Goal: Feedback & Contribution: Submit feedback/report problem

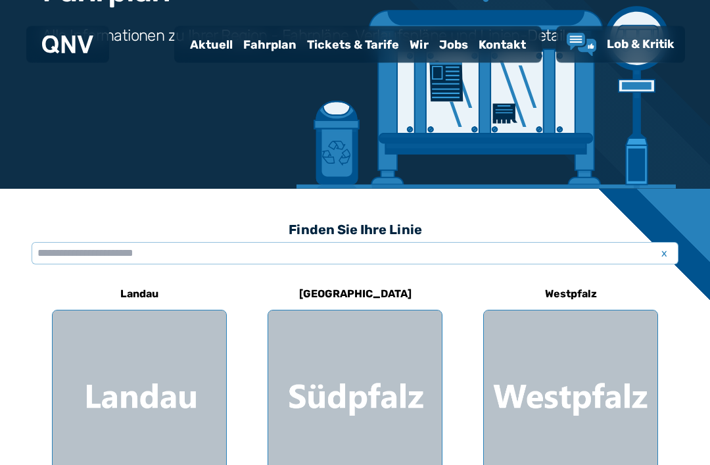
scroll to position [187, 0]
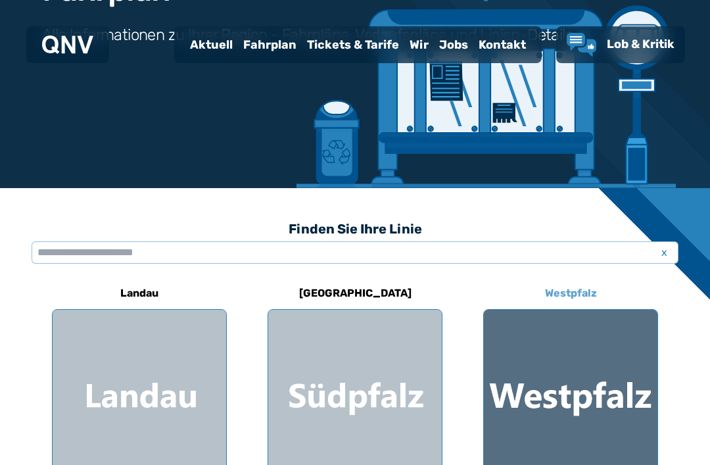
click at [613, 394] on div at bounding box center [571, 397] width 174 height 174
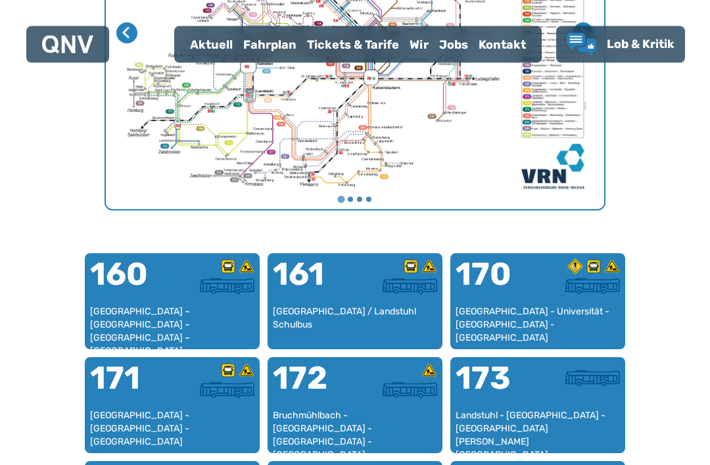
scroll to position [666, 0]
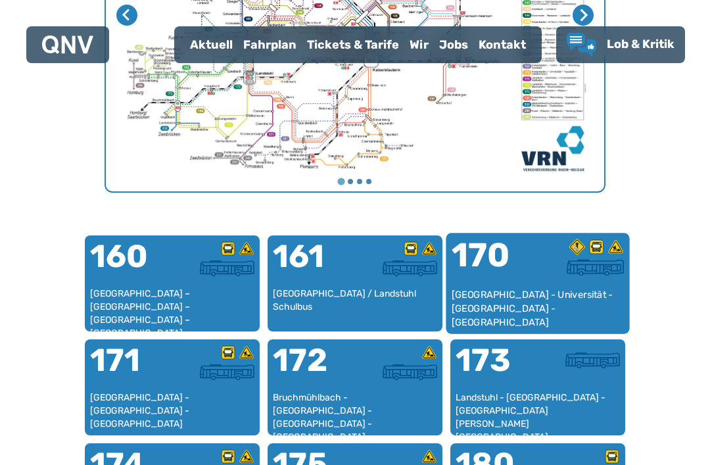
click at [542, 283] on div at bounding box center [581, 263] width 86 height 49
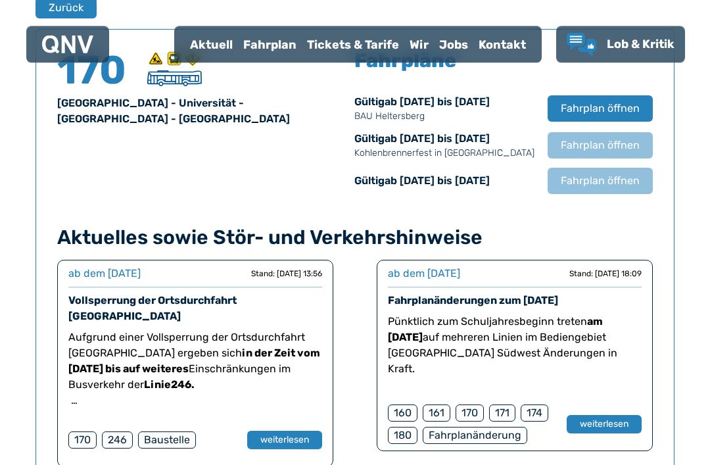
scroll to position [904, 0]
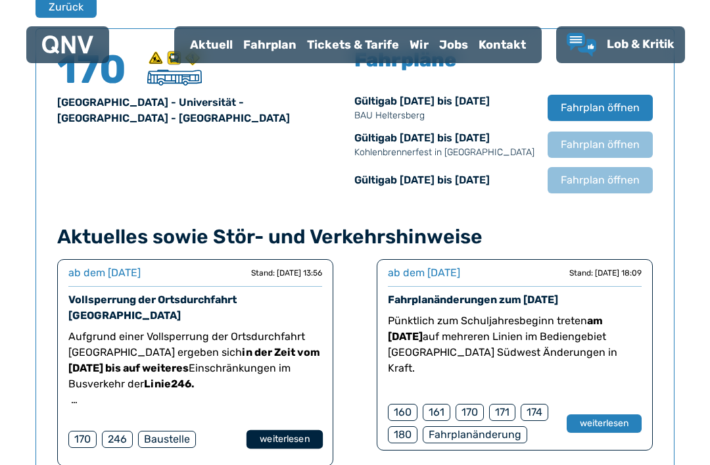
click at [296, 430] on button "weiterlesen" at bounding box center [284, 439] width 76 height 19
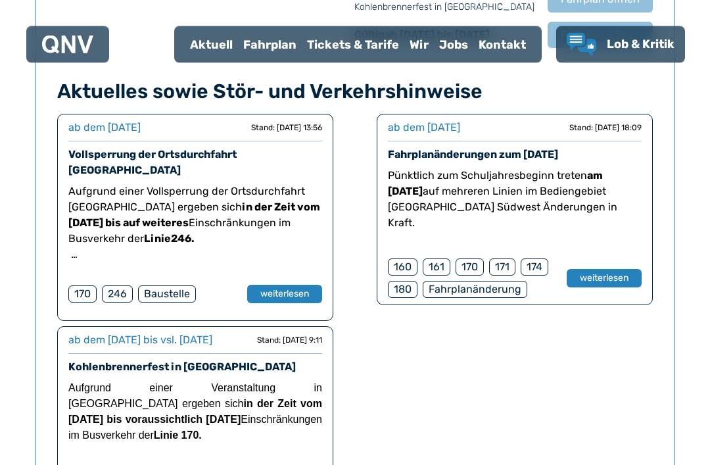
scroll to position [1052, 0]
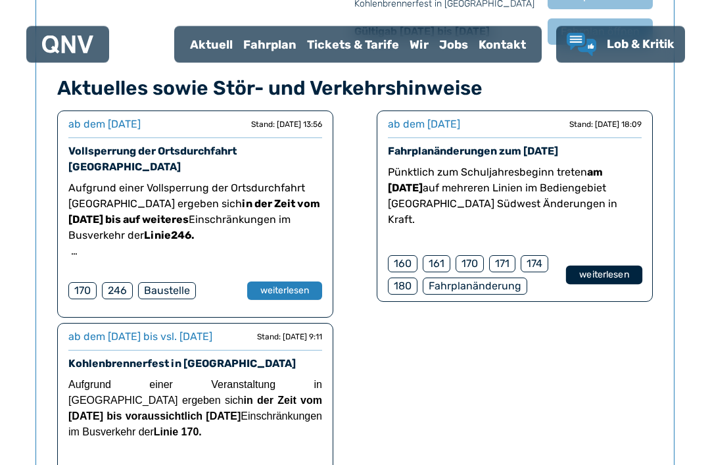
click at [614, 278] on button "weiterlesen" at bounding box center [604, 275] width 76 height 19
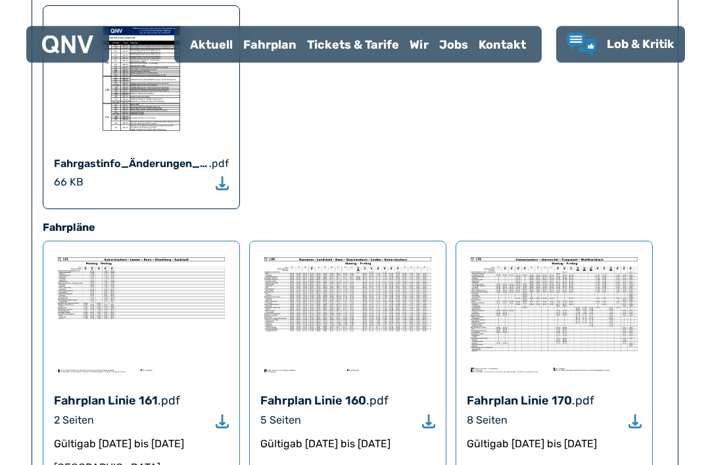
scroll to position [1189, 0]
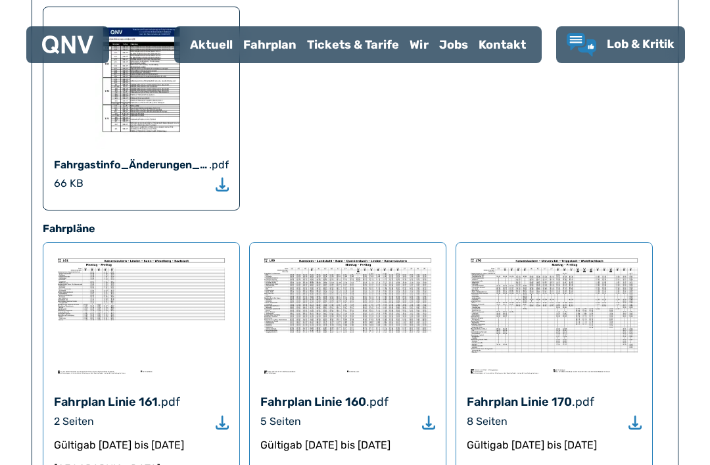
click at [592, 261] on img at bounding box center [554, 315] width 175 height 125
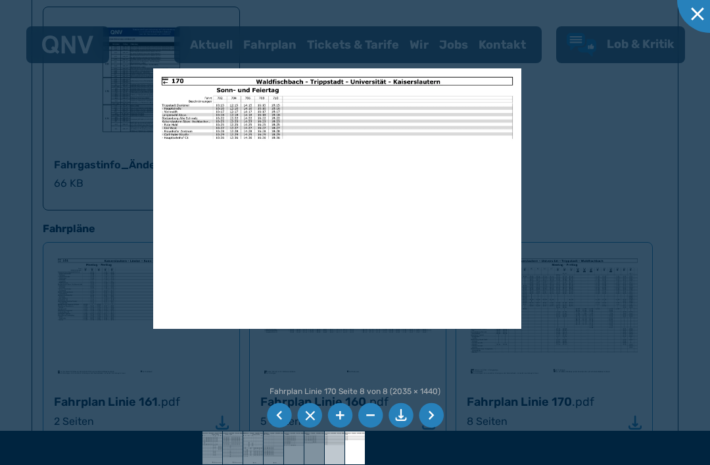
click at [317, 271] on div at bounding box center [355, 232] width 710 height 465
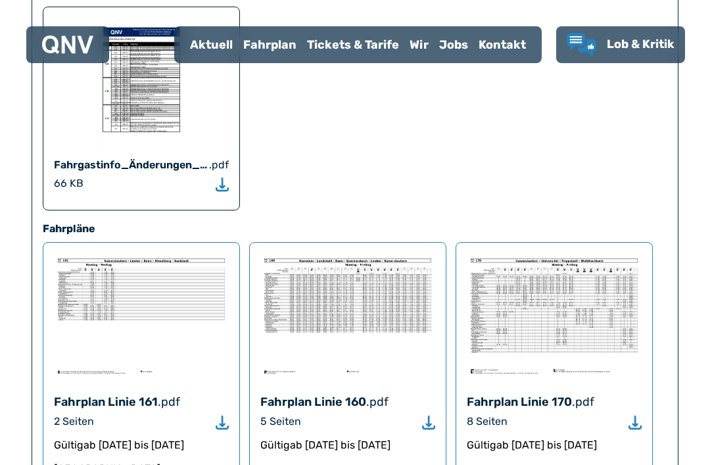
click at [562, 262] on img at bounding box center [554, 315] width 175 height 125
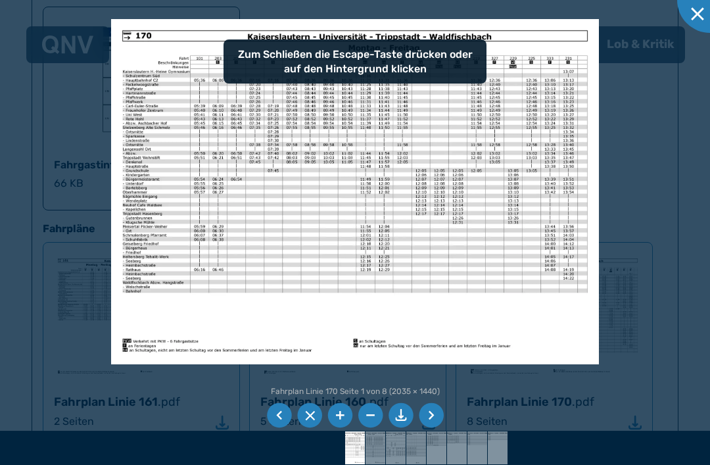
click at [645, 213] on div at bounding box center [355, 232] width 710 height 465
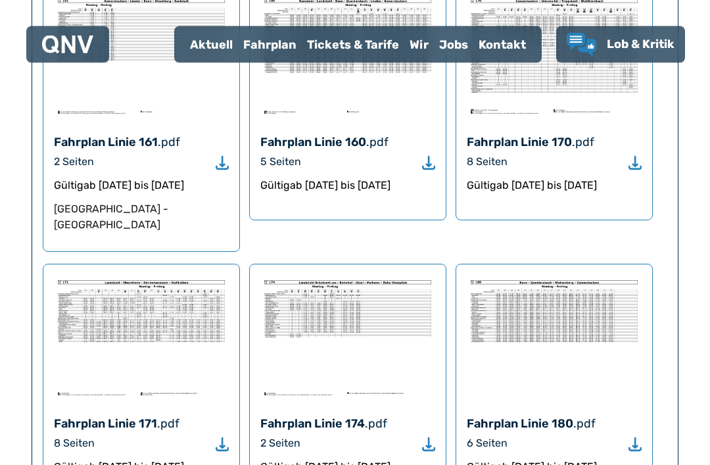
scroll to position [1460, 0]
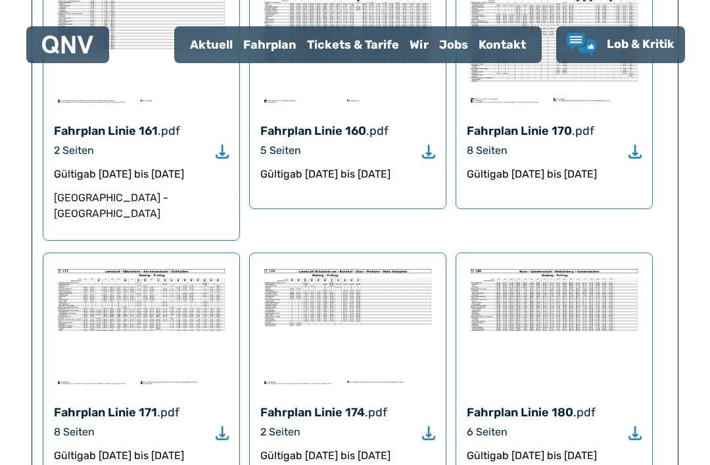
click at [540, 264] on img at bounding box center [554, 326] width 175 height 125
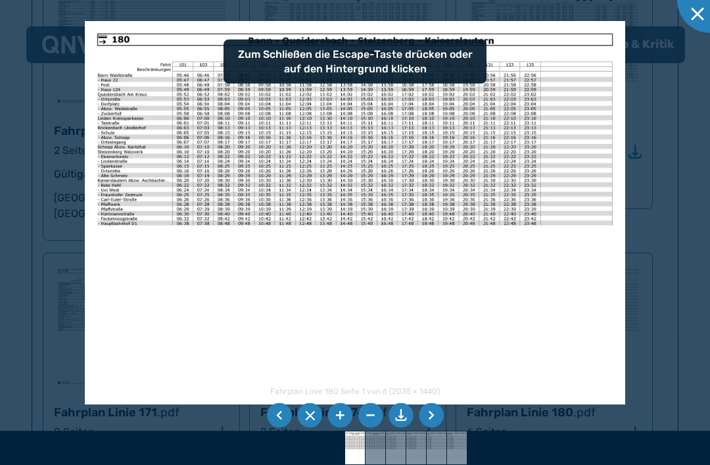
click at [324, 260] on img at bounding box center [355, 212] width 541 height 383
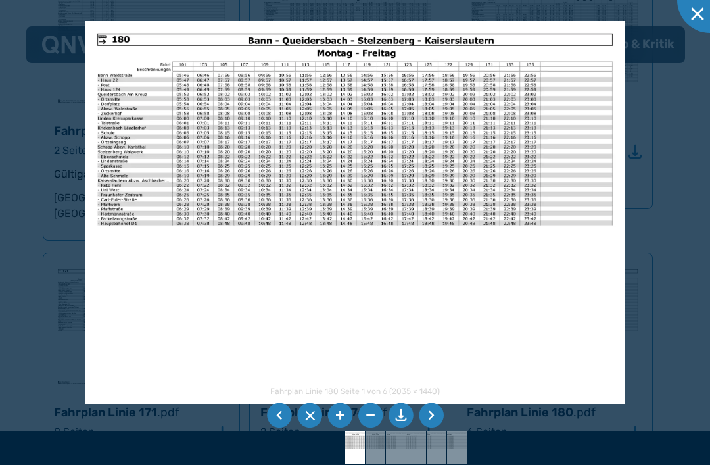
click at [274, 253] on img at bounding box center [355, 212] width 541 height 383
click at [695, 21] on div at bounding box center [710, 0] width 66 height 66
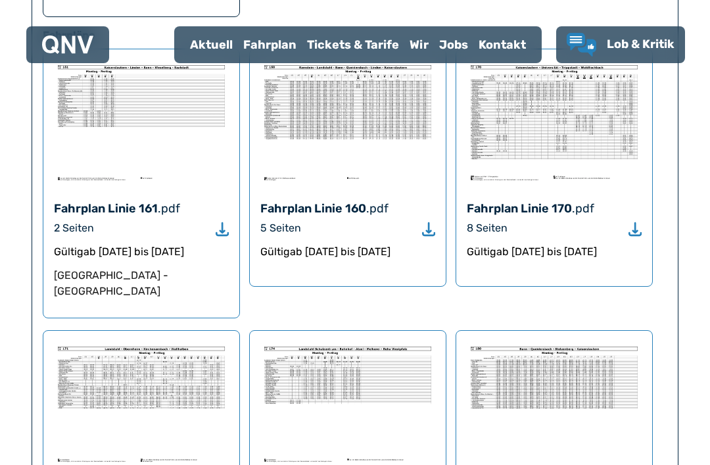
scroll to position [1380, 0]
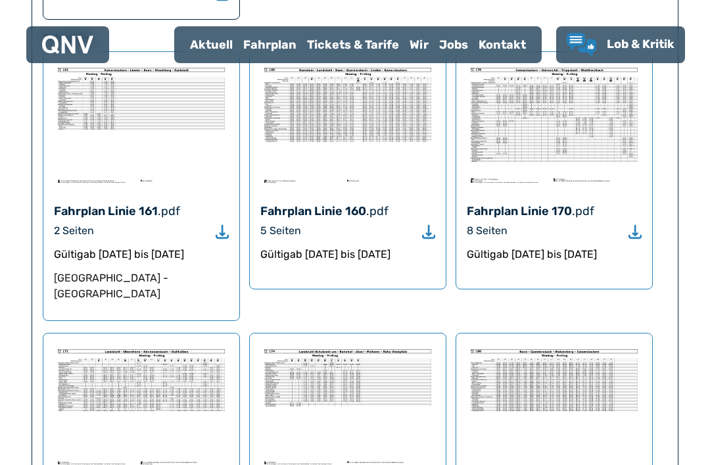
click at [567, 128] on img at bounding box center [554, 124] width 175 height 125
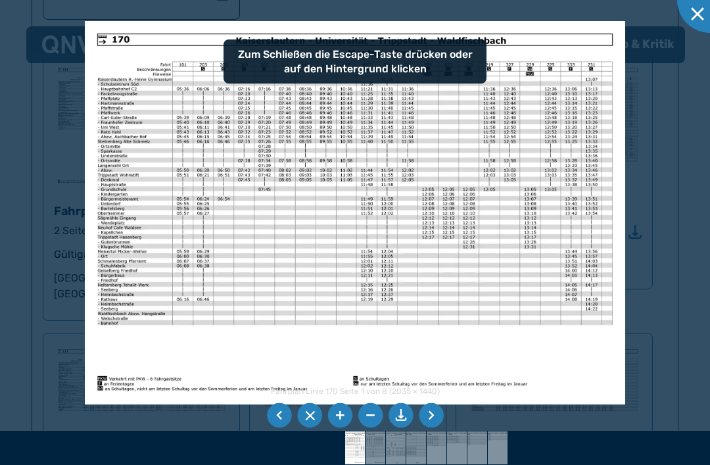
click at [460, 55] on img at bounding box center [355, 212] width 541 height 383
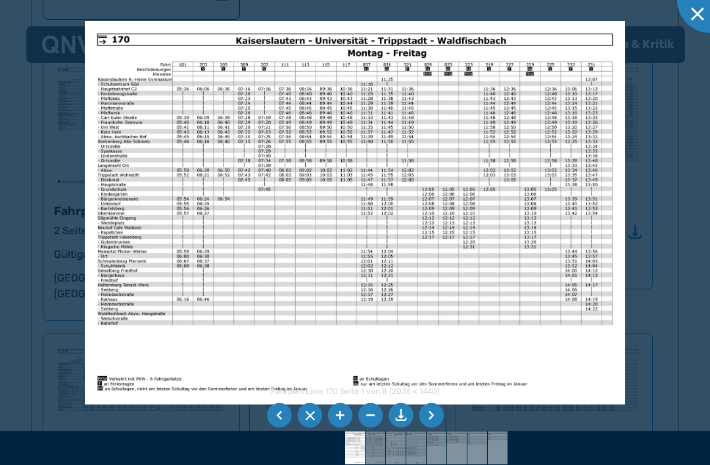
click at [611, 85] on img at bounding box center [355, 212] width 541 height 383
click at [617, 73] on img at bounding box center [355, 212] width 541 height 383
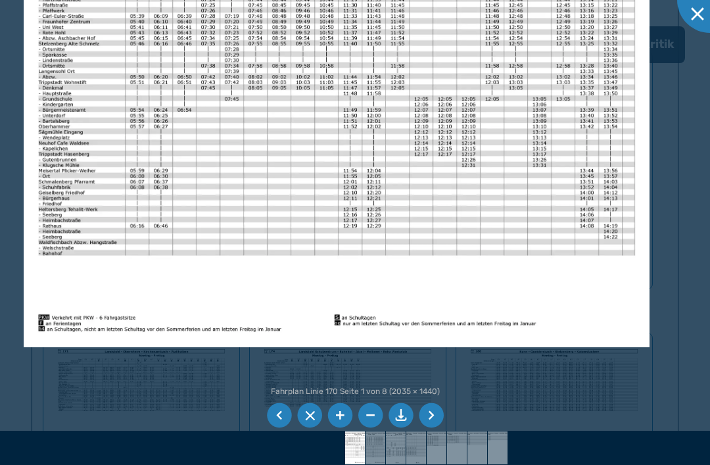
click at [433, 428] on li at bounding box center [431, 415] width 25 height 25
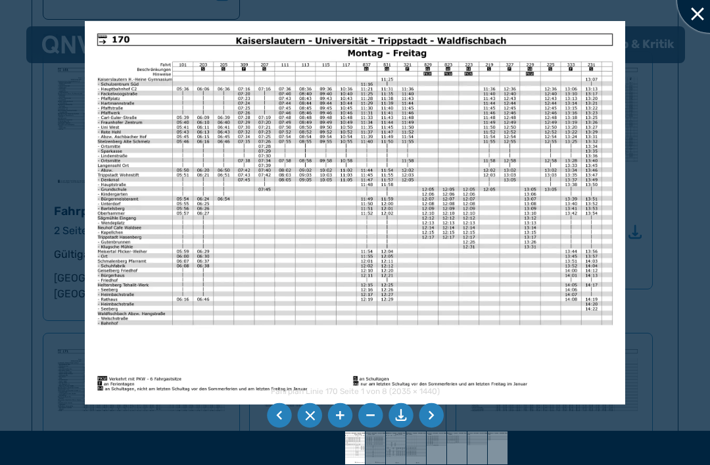
click at [707, 11] on div at bounding box center [710, 0] width 66 height 66
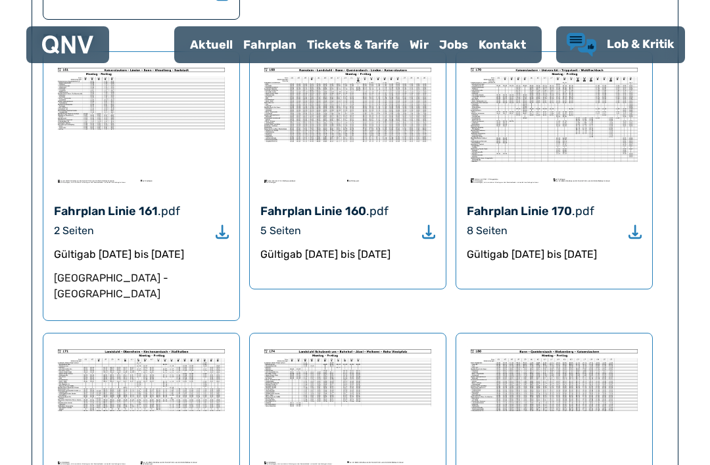
click at [641, 43] on span "Lob & Kritik" at bounding box center [641, 44] width 68 height 14
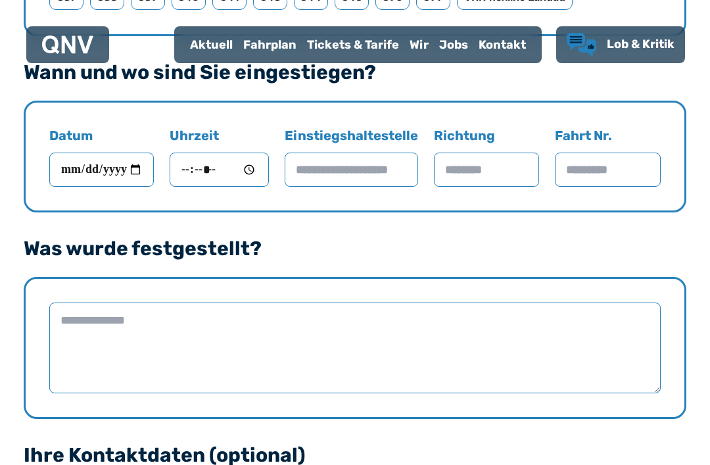
scroll to position [945, 0]
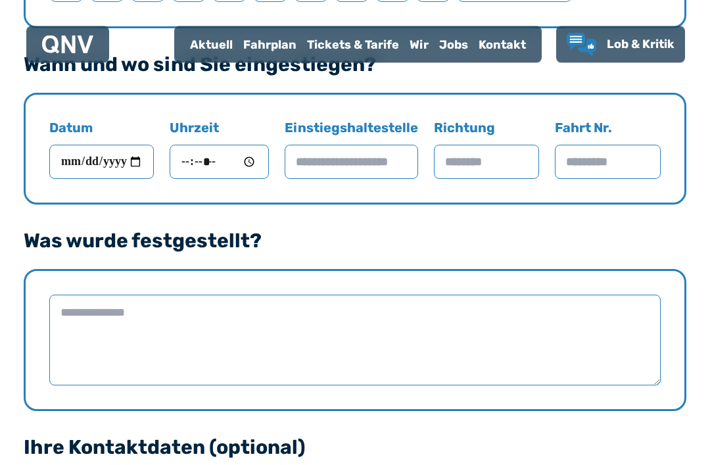
click at [264, 340] on textarea at bounding box center [354, 340] width 611 height 91
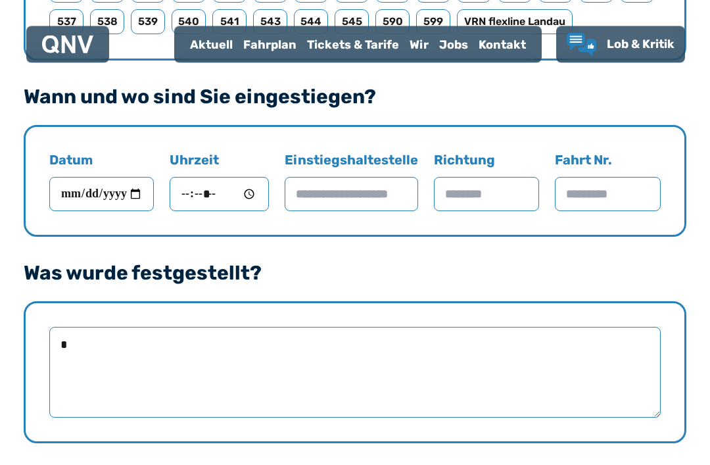
scroll to position [914, 0]
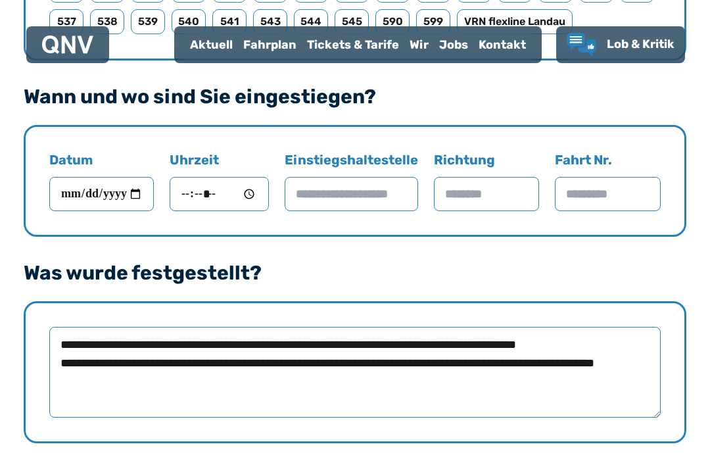
click at [433, 361] on textarea "**********" at bounding box center [354, 372] width 611 height 91
click at [489, 361] on textarea "**********" at bounding box center [354, 372] width 611 height 91
click at [210, 384] on textarea "**********" at bounding box center [354, 372] width 611 height 91
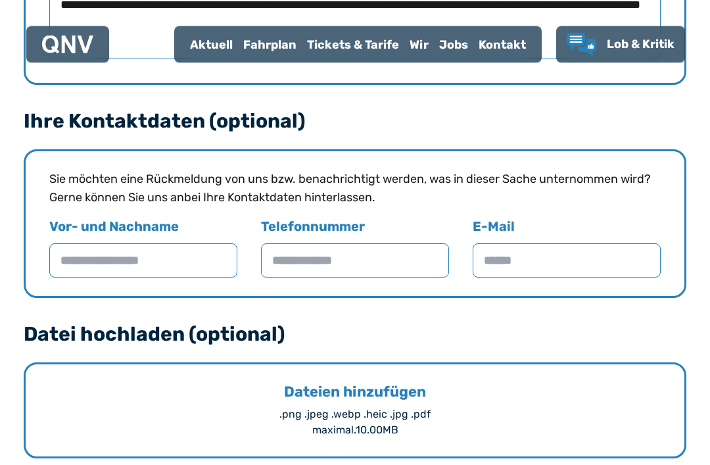
scroll to position [1272, 0]
type textarea "**********"
click at [149, 260] on input "Vor- und Nachname" at bounding box center [143, 260] width 188 height 34
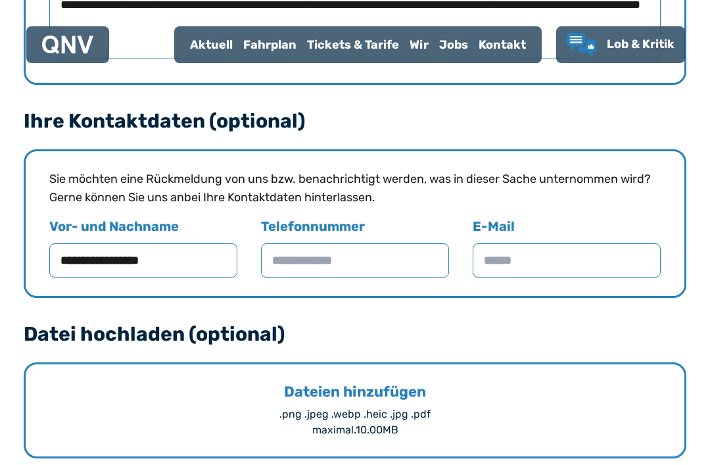
type input "**********"
click at [551, 256] on input "E-Mail" at bounding box center [567, 260] width 188 height 34
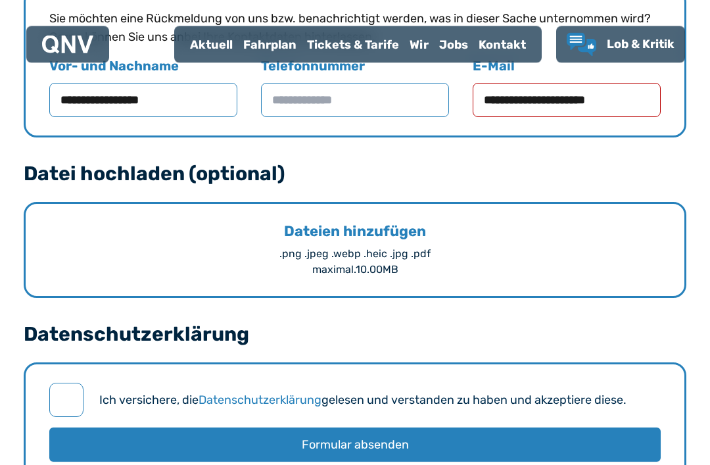
type input "**********"
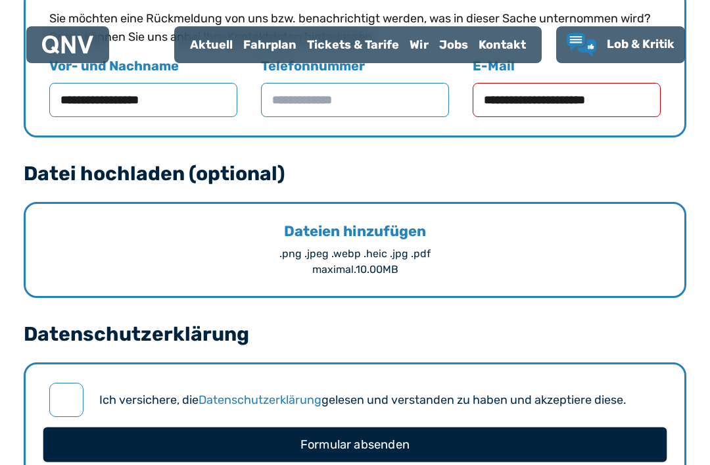
click at [421, 440] on button "Formular absenden" at bounding box center [355, 444] width 624 height 35
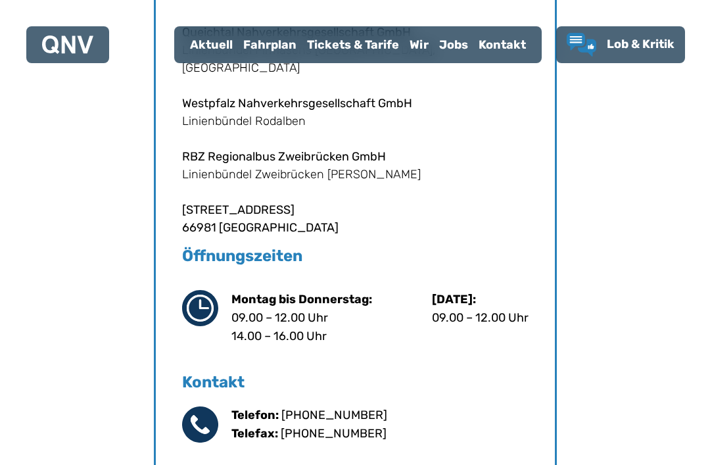
scroll to position [683, 0]
